Goal: Information Seeking & Learning: Learn about a topic

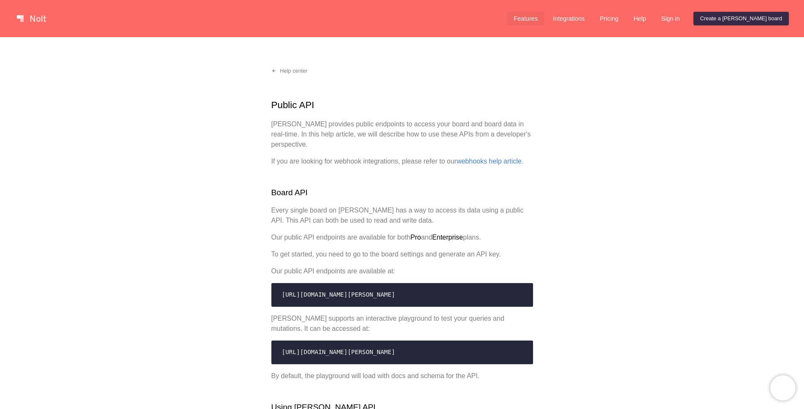
click at [545, 16] on link "Features" at bounding box center [526, 19] width 38 height 14
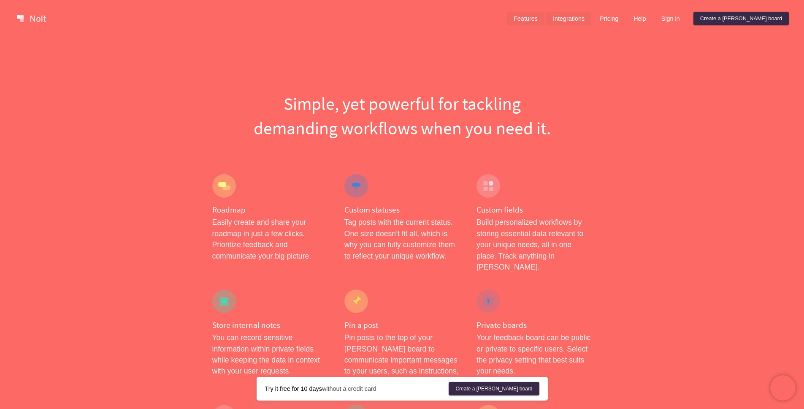
click at [591, 14] on link "Integrations" at bounding box center [568, 19] width 45 height 14
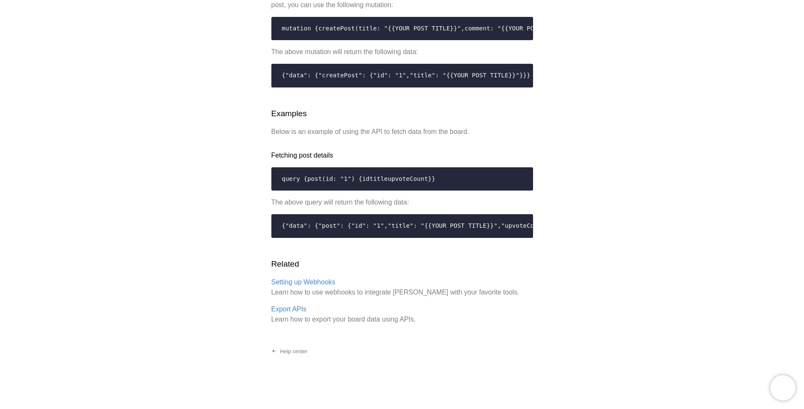
scroll to position [1672, 0]
